Goal: Task Accomplishment & Management: Complete application form

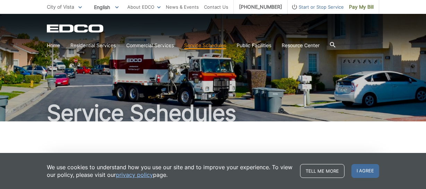
scroll to position [94, 0]
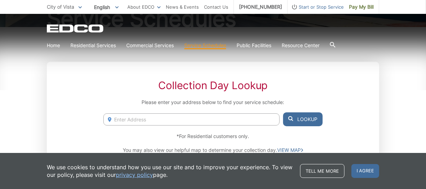
click at [185, 118] on input "Enter Address" at bounding box center [191, 119] width 176 height 12
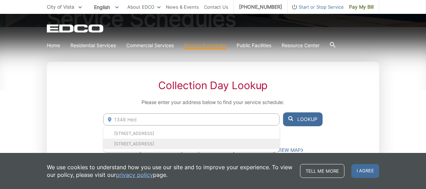
click at [151, 143] on li "1438 Hedionda Ave, Vista, CA, 92083" at bounding box center [191, 144] width 176 height 10
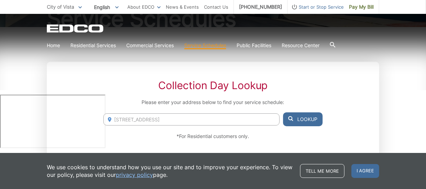
click at [206, 119] on input "1438 Hedionda Ave, Vista, CA, 92083" at bounding box center [191, 119] width 176 height 12
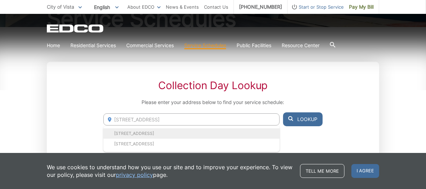
click at [153, 131] on li "1438 Hedionda Ave, Vista, CA, 92083" at bounding box center [191, 133] width 176 height 10
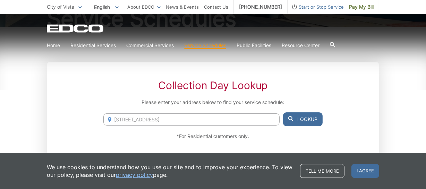
click at [305, 115] on button "Lookup" at bounding box center [303, 119] width 40 height 14
click at [121, 120] on input "1438 Hedionda Ave, Vista, CA, 92083" at bounding box center [191, 119] width 176 height 12
drag, startPoint x: 208, startPoint y: 119, endPoint x: 106, endPoint y: 120, distance: 102.4
click at [106, 120] on input "1438 Hedionda Ave, Vista, CA, 92083" at bounding box center [191, 119] width 176 height 12
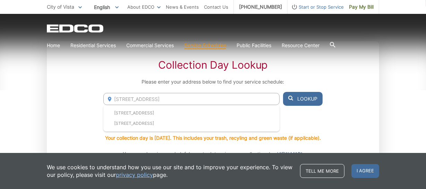
scroll to position [126, 0]
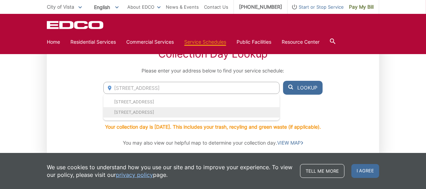
click at [178, 113] on li "1438 Hedionda Ave, Vista, CA, 92083" at bounding box center [191, 112] width 176 height 10
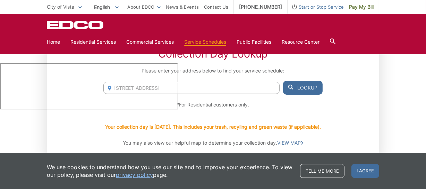
drag, startPoint x: 205, startPoint y: 88, endPoint x: 114, endPoint y: 95, distance: 91.2
click at [114, 95] on div "Collection Day Lookup Please enter your address below to find your service sche…" at bounding box center [213, 97] width 332 height 134
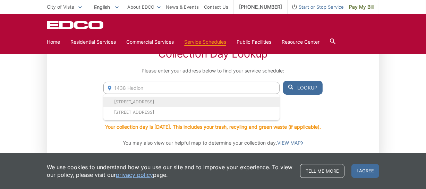
click at [150, 101] on li "1438 Hedionda Ave, Vista, CA, 92083" at bounding box center [191, 102] width 176 height 10
type input "1438 Hedionda Ave, Vista, CA, 92083"
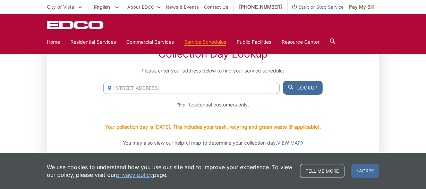
click at [305, 86] on button "Lookup" at bounding box center [303, 88] width 40 height 14
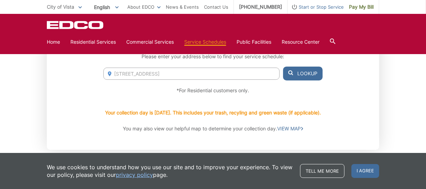
scroll to position [121, 0]
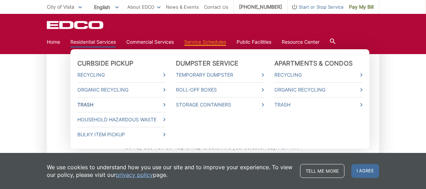
click at [89, 104] on link "Trash" at bounding box center [121, 105] width 88 height 8
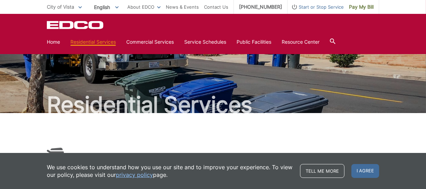
scroll to position [8, 0]
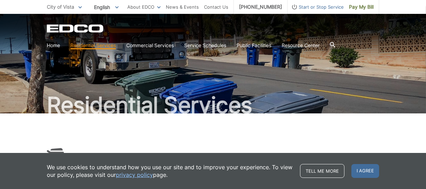
click at [366, 173] on span "I agree" at bounding box center [365, 171] width 28 height 14
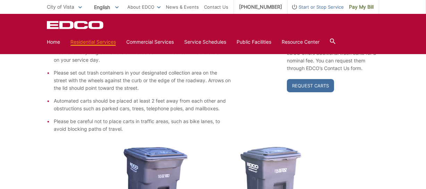
scroll to position [71, 0]
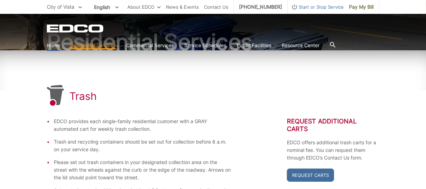
click at [52, 44] on link "Home" at bounding box center [53, 46] width 13 height 8
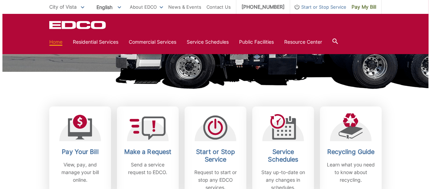
scroll to position [157, 0]
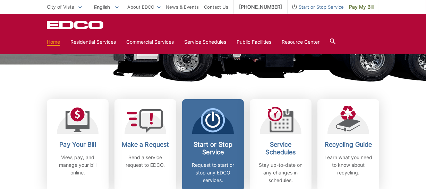
click at [208, 157] on div "Start or Stop Service Request to start or stop any EDCO services." at bounding box center [212, 162] width 51 height 43
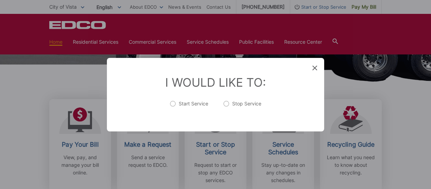
click at [173, 103] on label "Start Service" at bounding box center [189, 107] width 38 height 14
radio input "true"
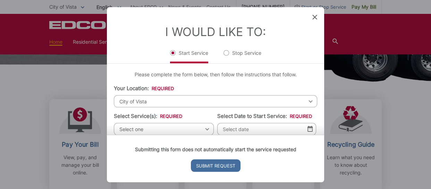
click at [146, 135] on div "Submitting this form does not automatically start the service requested Submit …" at bounding box center [215, 159] width 217 height 48
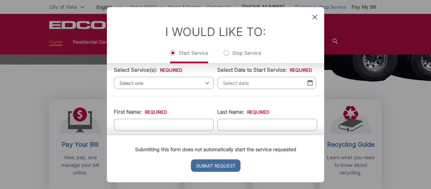
scroll to position [31, 0]
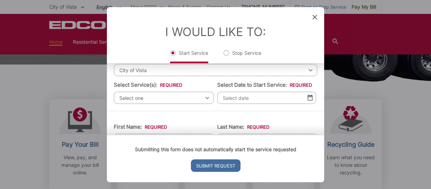
click at [142, 97] on span "Select one" at bounding box center [164, 98] width 100 height 12
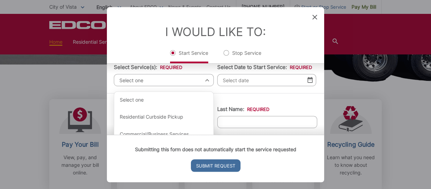
scroll to position [63, 0]
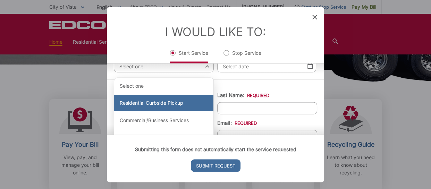
click at [127, 102] on div "Residential Curbside Pickup" at bounding box center [163, 103] width 99 height 17
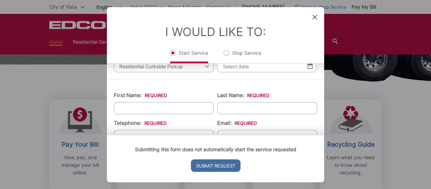
click at [236, 69] on input "Select Date to Start Service: *" at bounding box center [266, 66] width 99 height 12
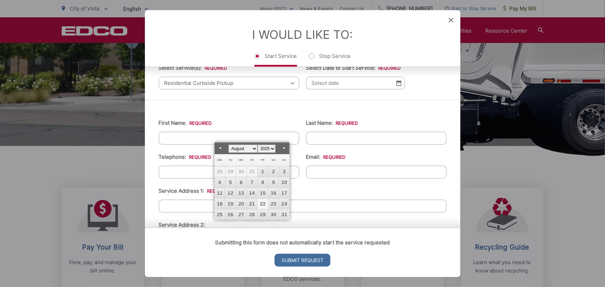
click at [264, 189] on link "22" at bounding box center [263, 204] width 10 height 10
type input "[DATE]"
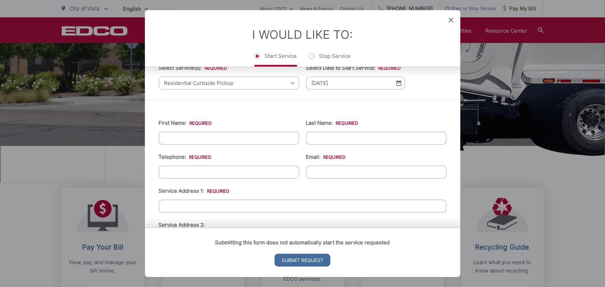
click at [171, 137] on input "First Name: *" at bounding box center [229, 138] width 140 height 13
type input "[PERSON_NAME]"
type input "[STREET_ADDRESS]"
type input "Centennial"
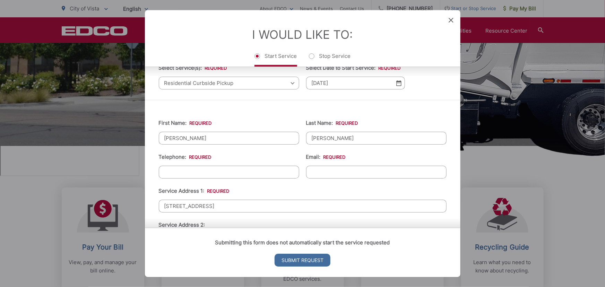
type input "80112"
type input "[PHONE_NUMBER]"
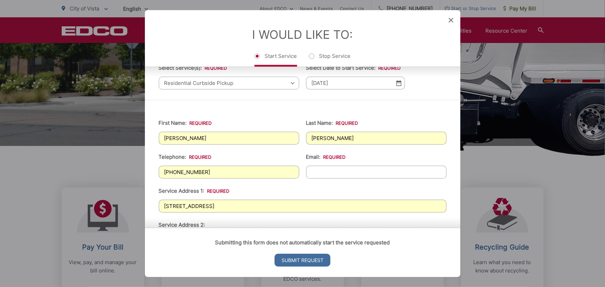
type input "[PERSON_NAME][EMAIL_ADDRESS][PERSON_NAME][DOMAIN_NAME]"
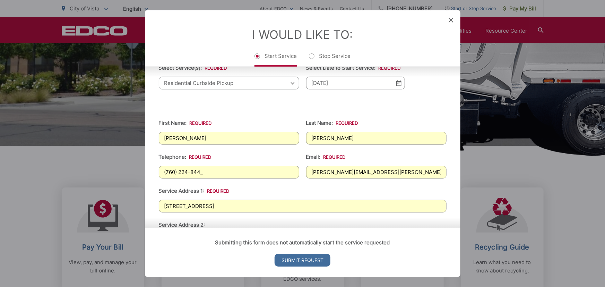
type input "[PHONE_NUMBER]"
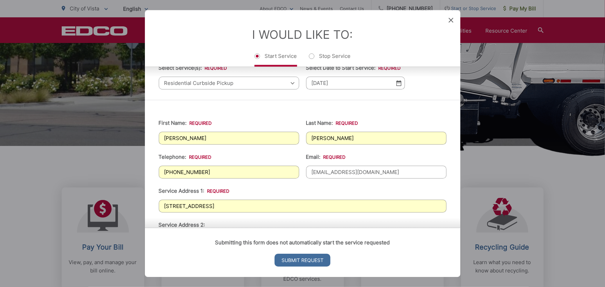
type input "[EMAIL_ADDRESS][DOMAIN_NAME]"
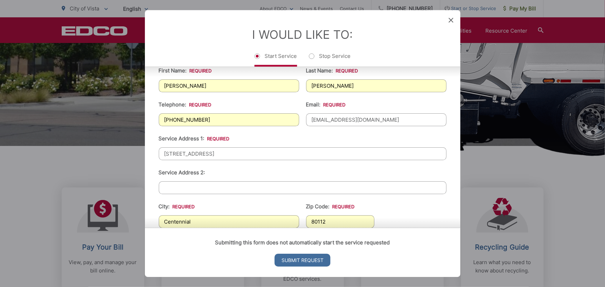
scroll to position [157, 0]
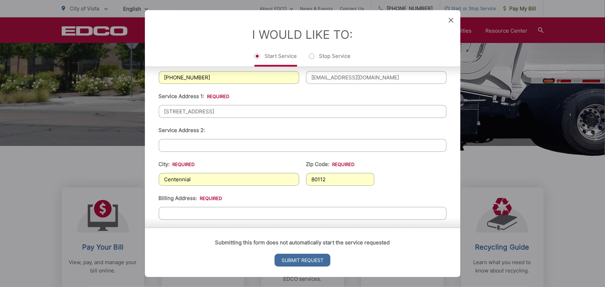
type input "[STREET_ADDRESS]"
click at [234, 180] on input "Centennial" at bounding box center [229, 179] width 140 height 13
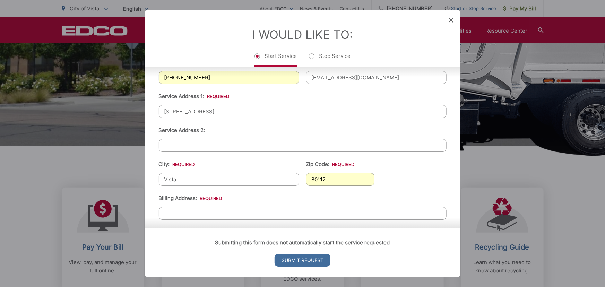
type input "Vista"
type input "92081"
click at [210, 189] on input "Billing Address: *" at bounding box center [303, 213] width 288 height 13
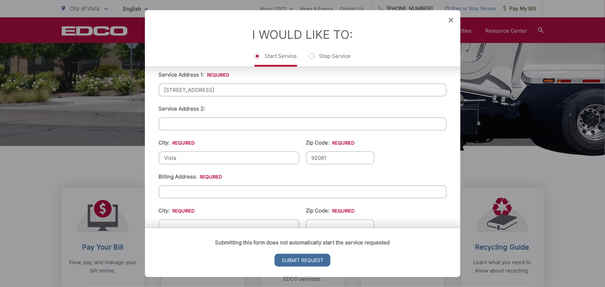
scroll to position [189, 0]
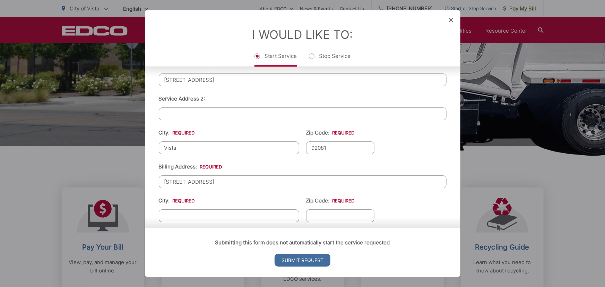
type input "[STREET_ADDRESS]"
type input "Vista"
type input "92081"
